Goal: Task Accomplishment & Management: Use online tool/utility

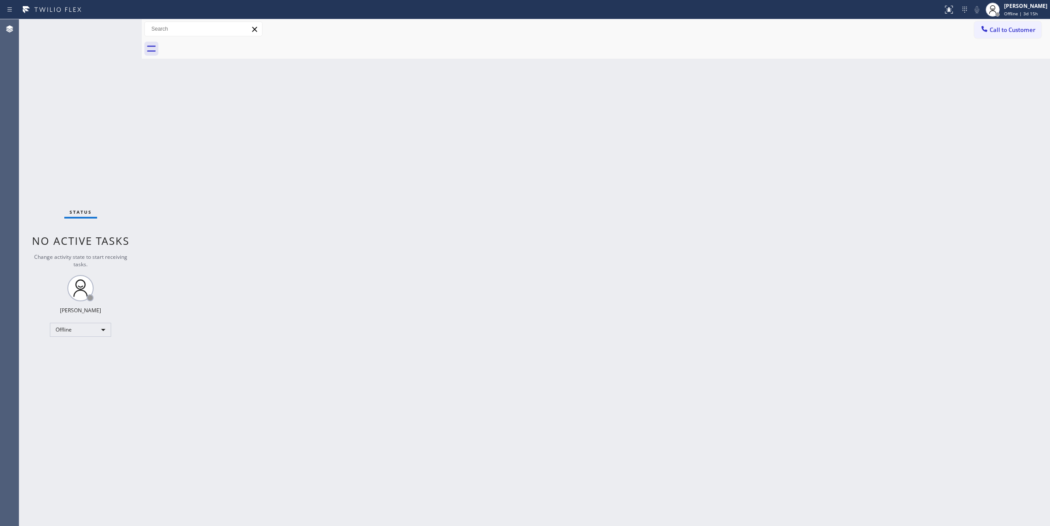
drag, startPoint x: 990, startPoint y: 64, endPoint x: 993, endPoint y: 56, distance: 8.2
click at [993, 57] on div "Back to Dashboard Change Sender ID Customers Technicians Select a contact Outbo…" at bounding box center [596, 272] width 909 height 506
click at [1020, 9] on div "Jasper Timkang" at bounding box center [1025, 5] width 43 height 7
click at [990, 54] on button "Unavailable" at bounding box center [1007, 57] width 88 height 11
drag, startPoint x: 1032, startPoint y: 34, endPoint x: 811, endPoint y: 38, distance: 221.5
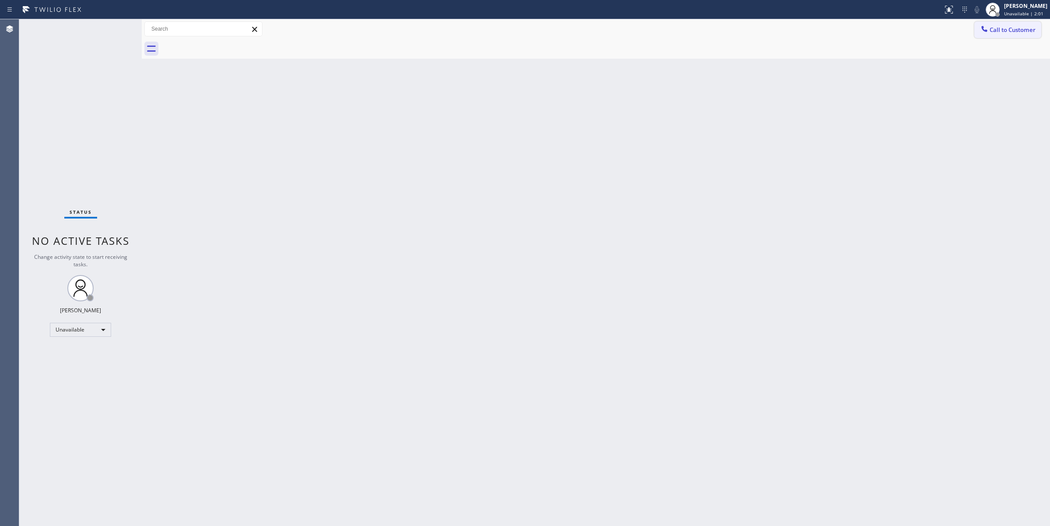
click at [1031, 34] on button "Call to Customer" at bounding box center [1008, 29] width 67 height 17
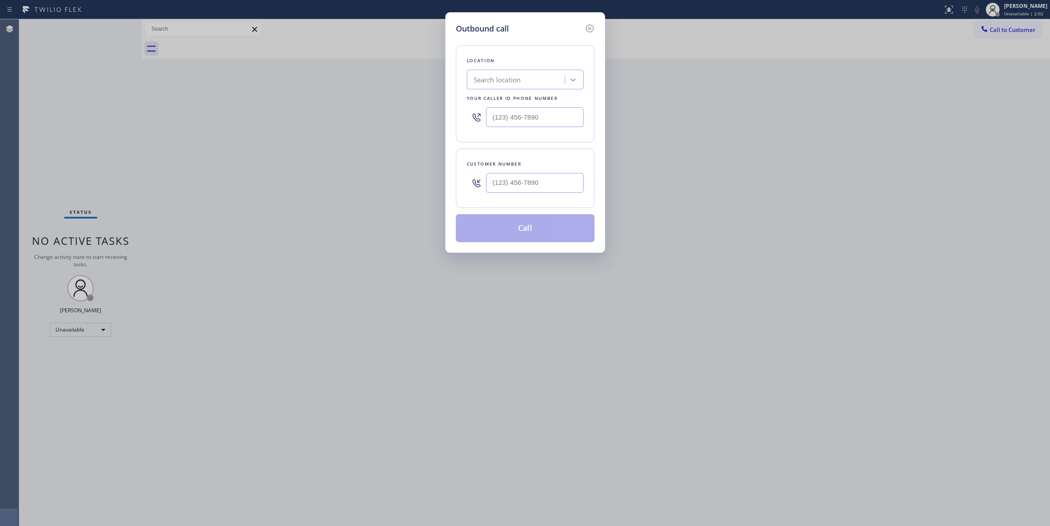
drag, startPoint x: 508, startPoint y: 102, endPoint x: 508, endPoint y: 73, distance: 28.9
click at [508, 88] on div "Location Search location Your caller id phone number" at bounding box center [525, 93] width 139 height 97
paste input "Subzero Repair Professionals"
type input "Subzero Repair Professionals"
click at [508, 73] on div "Search location Subzero Repair Professionals" at bounding box center [517, 79] width 95 height 15
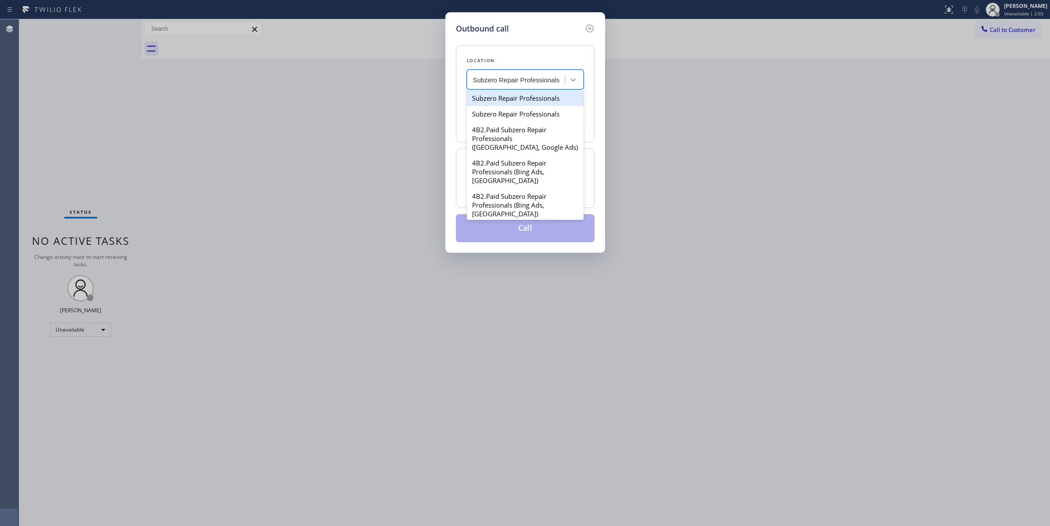
drag, startPoint x: 514, startPoint y: 97, endPoint x: 513, endPoint y: 103, distance: 6.7
click at [513, 99] on div "Subzero Repair Professionals" at bounding box center [525, 98] width 117 height 16
type input "(877) 414-7264"
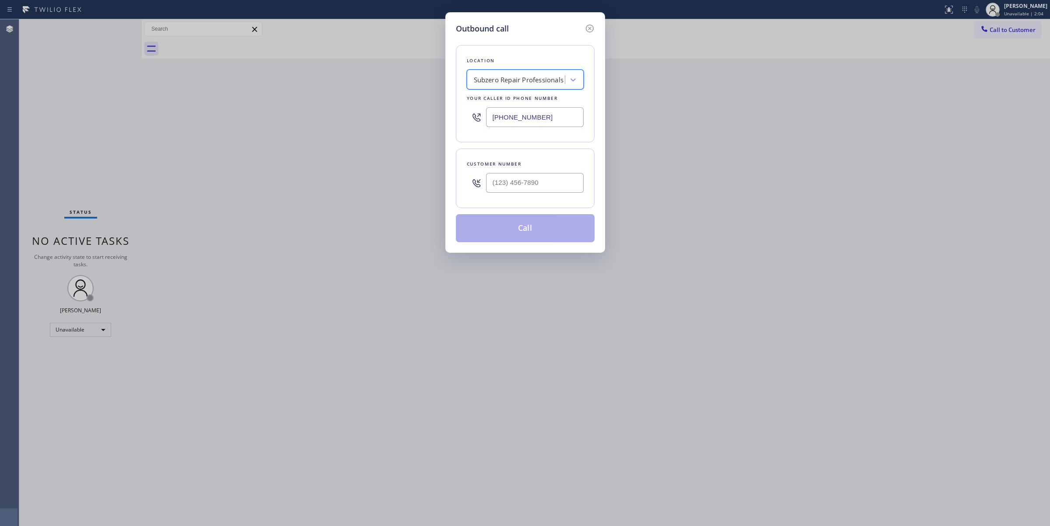
click at [522, 116] on input "(877) 414-7264" at bounding box center [535, 117] width 98 height 20
drag, startPoint x: 591, startPoint y: 26, endPoint x: 596, endPoint y: 32, distance: 6.8
click at [591, 25] on icon at bounding box center [590, 28] width 11 height 11
